Goal: Complete application form

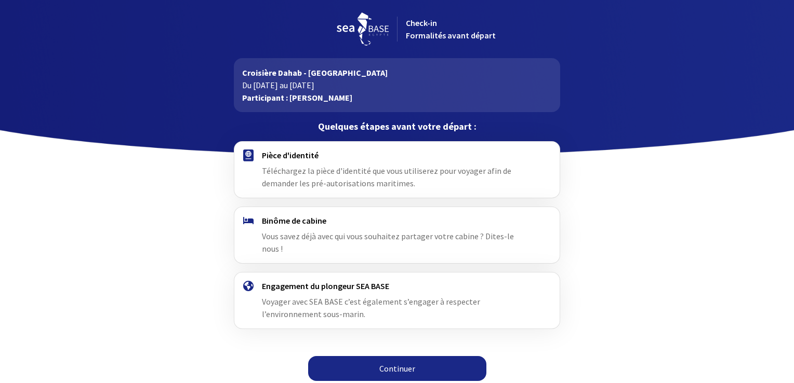
click at [247, 155] on img at bounding box center [248, 156] width 10 height 12
click at [383, 357] on link "Continuer" at bounding box center [397, 368] width 178 height 25
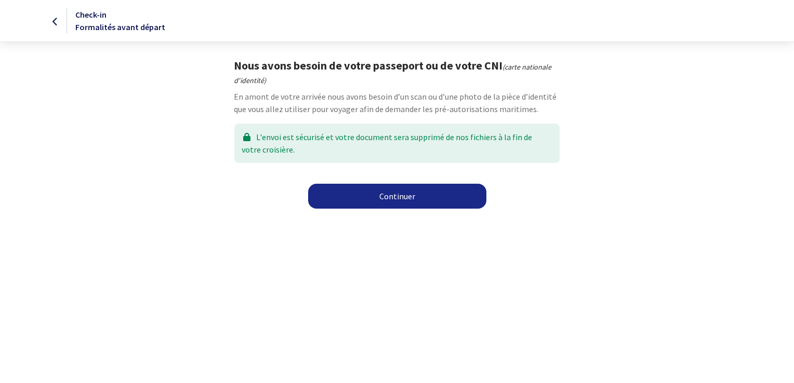
click at [368, 194] on link "Continuer" at bounding box center [397, 196] width 178 height 25
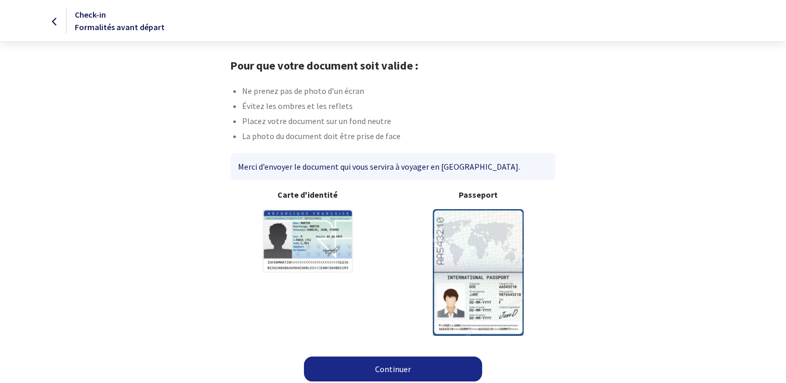
click at [385, 366] on link "Continuer" at bounding box center [393, 369] width 178 height 25
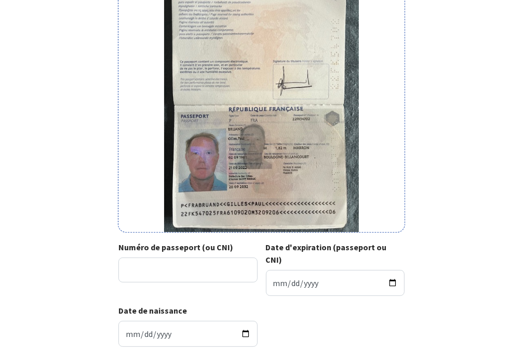
scroll to position [126, 0]
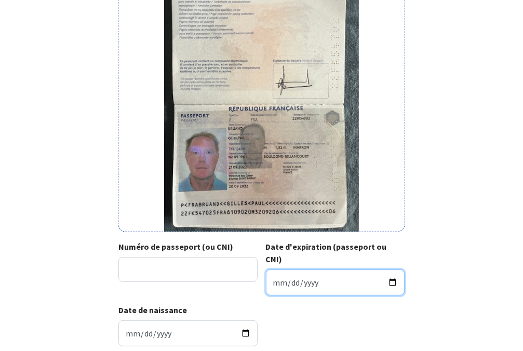
click at [301, 270] on input "Date d'expiration (passeport ou CNI)" at bounding box center [335, 283] width 139 height 26
click at [276, 270] on input "Date d'expiration (passeport ou CNI)" at bounding box center [335, 283] width 139 height 26
type input "2032-09-20"
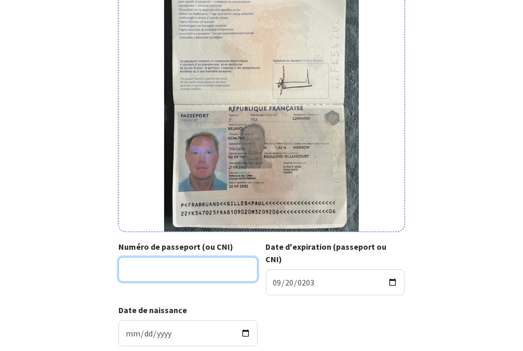
click at [189, 273] on input "Numéro de passeport (ou CNI)" at bounding box center [187, 269] width 139 height 25
click at [149, 274] on input "22FK" at bounding box center [187, 269] width 139 height 25
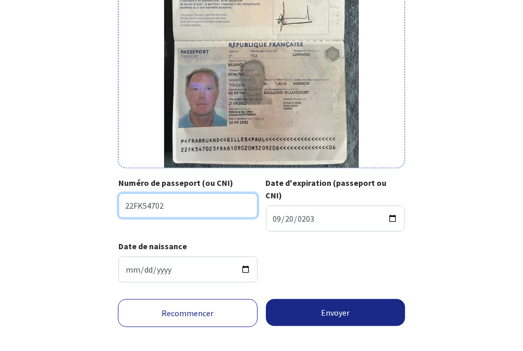
type input "22FK54702"
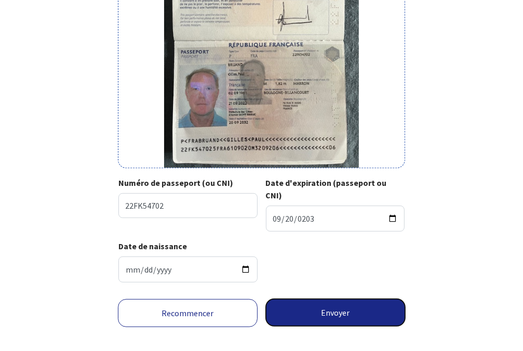
click at [312, 299] on button "Envoyer" at bounding box center [336, 312] width 140 height 27
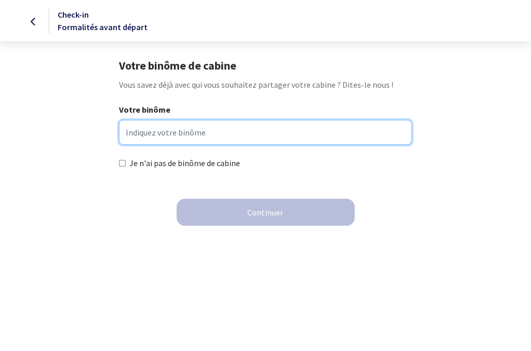
click at [154, 128] on input "Votre binôme" at bounding box center [265, 132] width 293 height 25
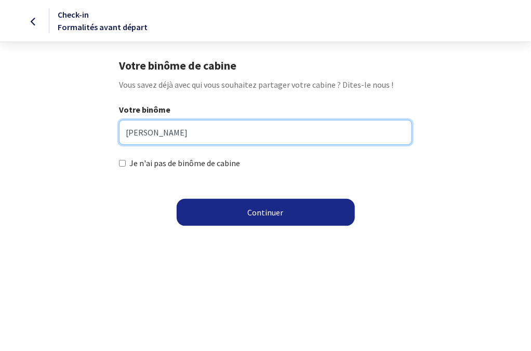
type input "JOSSELIN BRUAND"
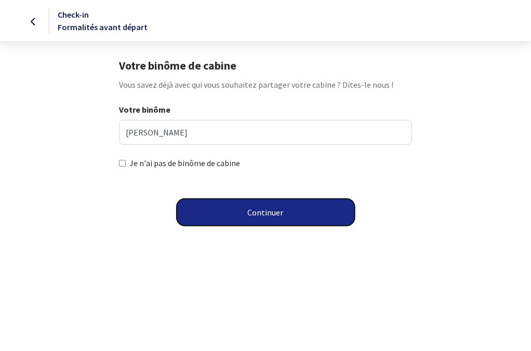
click at [254, 212] on button "Continuer" at bounding box center [266, 212] width 178 height 27
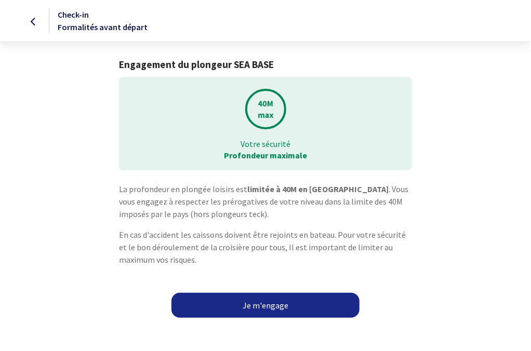
click at [263, 302] on link "Je m'engage" at bounding box center [265, 305] width 188 height 25
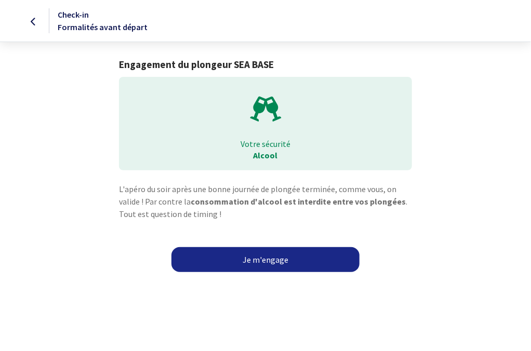
click at [258, 260] on link "Je m'engage" at bounding box center [265, 259] width 188 height 25
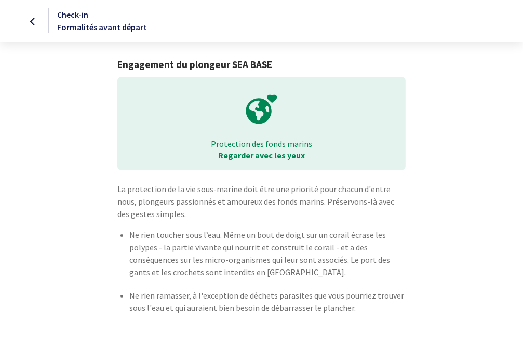
scroll to position [32, 0]
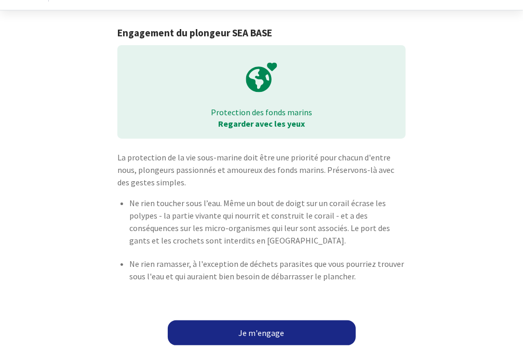
click at [262, 327] on link "Je m'engage" at bounding box center [262, 332] width 188 height 25
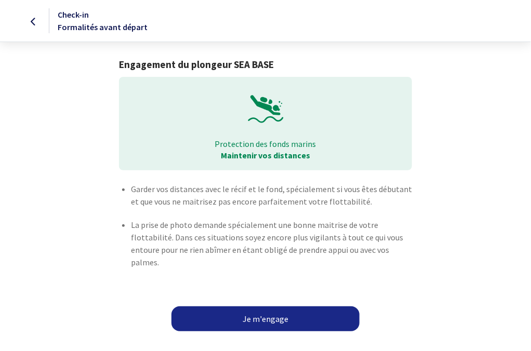
click at [260, 313] on link "Je m'engage" at bounding box center [265, 318] width 188 height 25
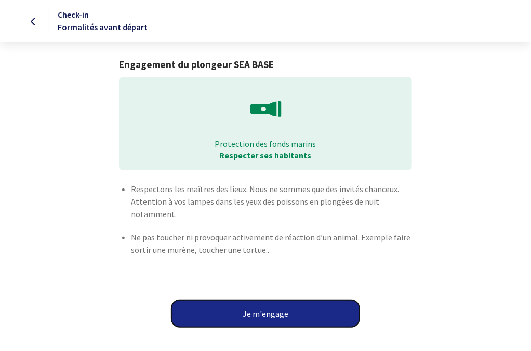
click at [260, 313] on button "Je m'engage" at bounding box center [265, 313] width 188 height 27
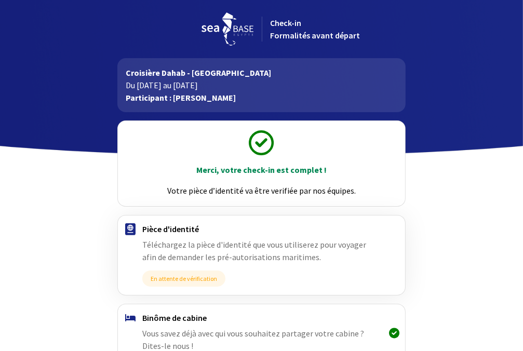
scroll to position [132, 0]
